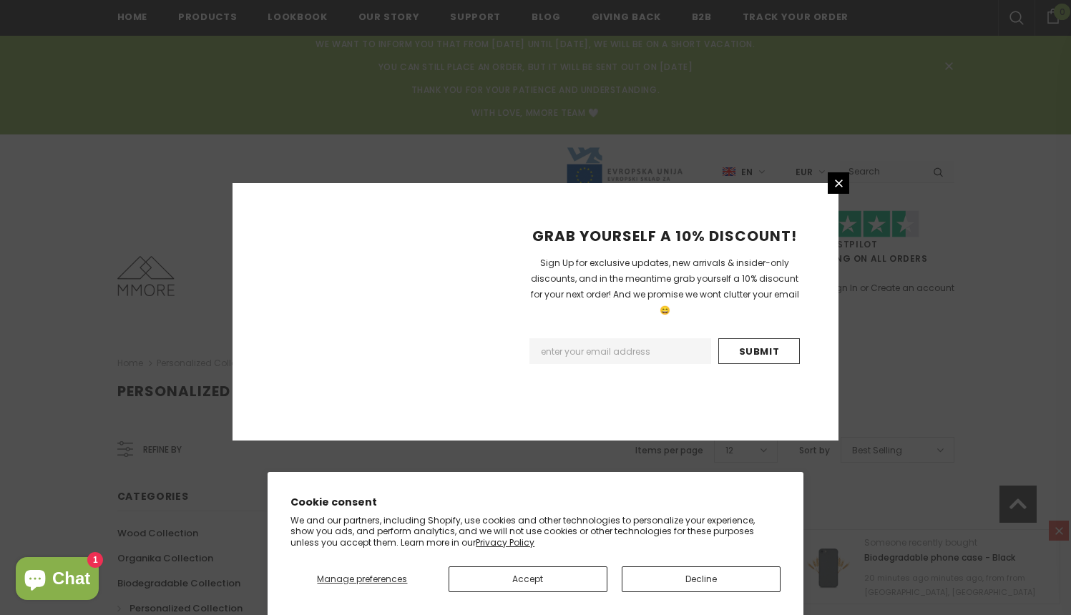
scroll to position [985, 0]
